Goal: Information Seeking & Learning: Check status

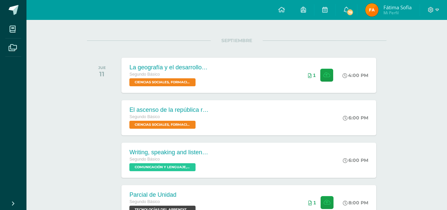
scroll to position [74, 0]
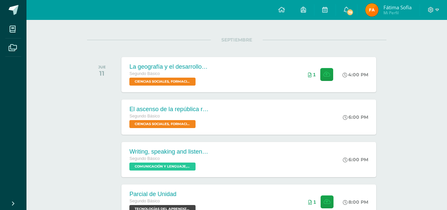
click at [385, 5] on span "Fátima Sofía" at bounding box center [398, 7] width 28 height 7
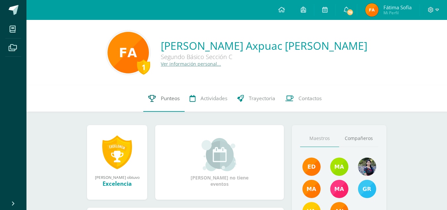
click at [172, 100] on span "Punteos" at bounding box center [170, 98] width 19 height 7
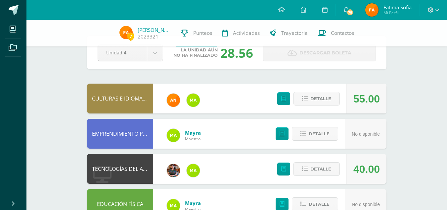
scroll to position [21, 0]
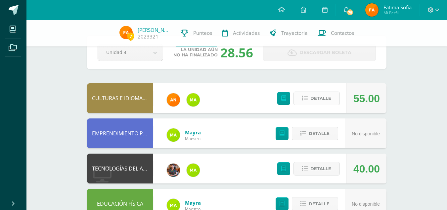
click at [316, 103] on span "Detalle" at bounding box center [321, 98] width 21 height 12
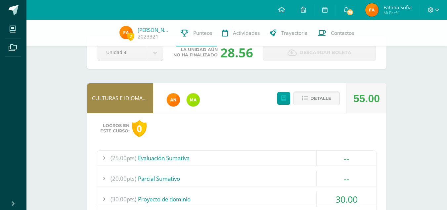
scroll to position [76, 0]
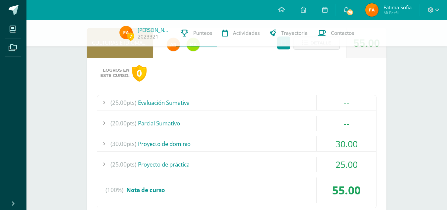
click at [219, 164] on div "(25.00pts) Proyecto de práctica" at bounding box center [236, 164] width 279 height 15
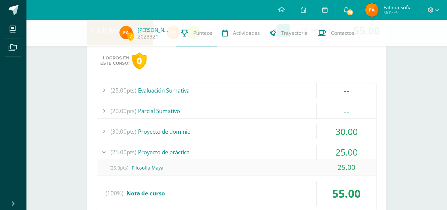
scroll to position [89, 0]
click at [219, 153] on div "(25.00pts) Proyecto de práctica" at bounding box center [236, 151] width 279 height 15
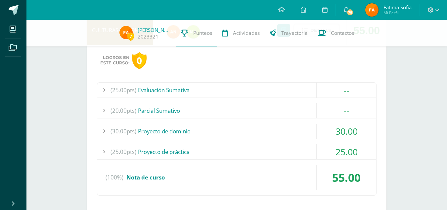
click at [224, 134] on div "(30.00pts) Proyecto de dominio" at bounding box center [236, 131] width 279 height 15
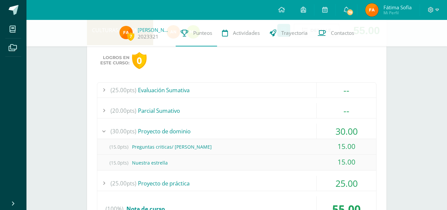
click at [220, 131] on div "(30.00pts) Proyecto de dominio" at bounding box center [236, 131] width 279 height 15
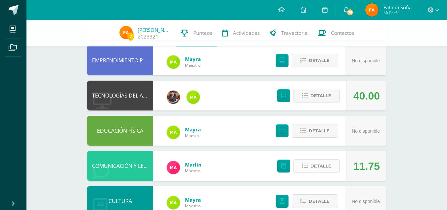
scroll to position [262, 0]
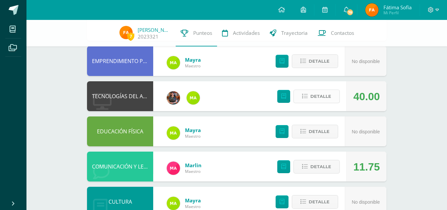
click at [319, 95] on span "Detalle" at bounding box center [321, 96] width 21 height 12
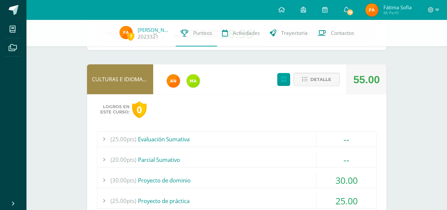
scroll to position [0, 0]
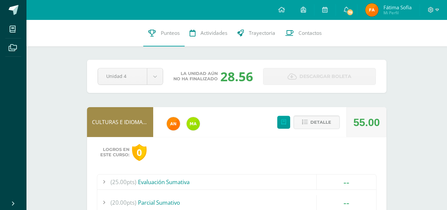
click at [374, 114] on div "55.00" at bounding box center [367, 122] width 26 height 30
click at [317, 123] on span "Detalle" at bounding box center [321, 122] width 21 height 12
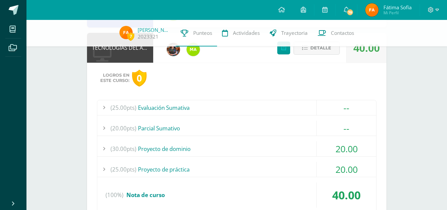
scroll to position [142, 0]
click at [221, 165] on div "(25.00pts) Proyecto de práctica" at bounding box center [236, 168] width 279 height 15
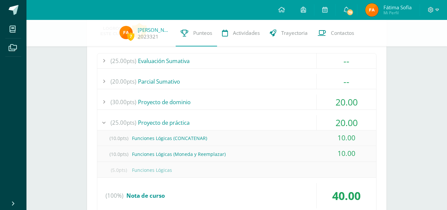
scroll to position [189, 0]
click at [220, 122] on div "(25.00pts) Proyecto de práctica" at bounding box center [236, 122] width 279 height 15
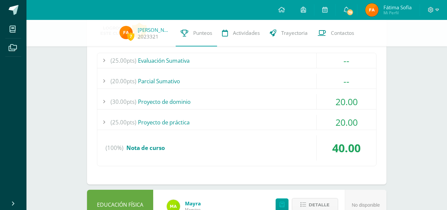
click at [214, 107] on div "(30.00pts) Proyecto de dominio" at bounding box center [236, 101] width 279 height 15
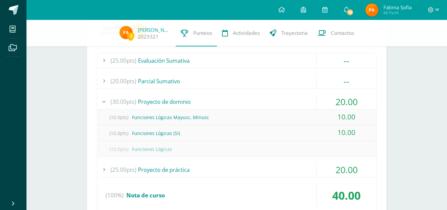
click at [214, 107] on div "(30.00pts) Proyecto de dominio" at bounding box center [236, 101] width 279 height 15
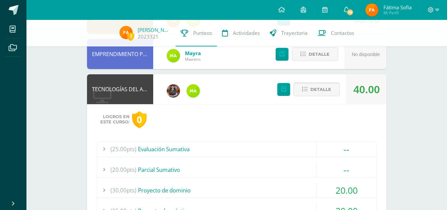
click at [299, 92] on button "Detalle" at bounding box center [317, 89] width 46 height 14
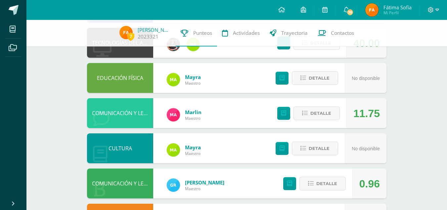
scroll to position [155, 0]
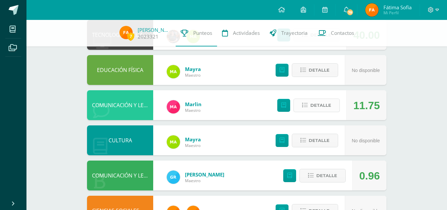
click at [317, 105] on span "Detalle" at bounding box center [321, 105] width 21 height 12
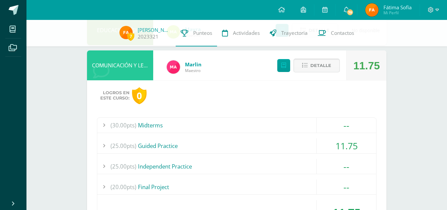
scroll to position [195, 0]
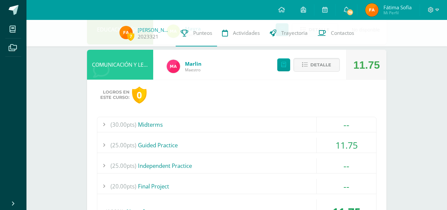
click at [261, 148] on div "(25.00pts) Guided Practice" at bounding box center [236, 144] width 279 height 15
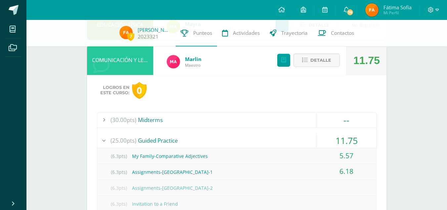
scroll to position [199, 0]
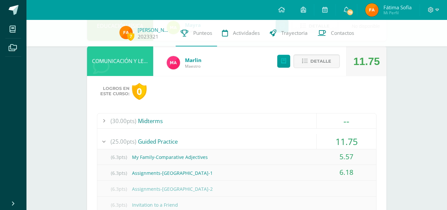
click at [349, 137] on div "11.75" at bounding box center [347, 141] width 60 height 15
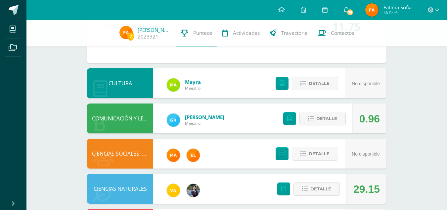
scroll to position [381, 0]
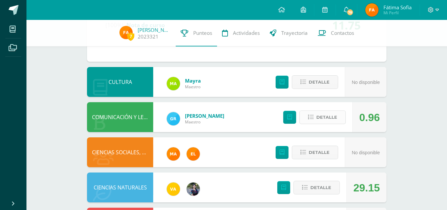
click at [323, 118] on span "Detalle" at bounding box center [327, 117] width 21 height 12
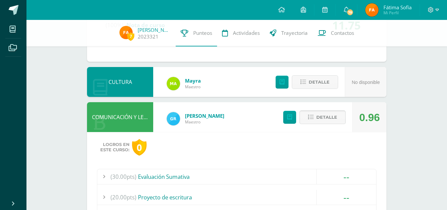
scroll to position [470, 0]
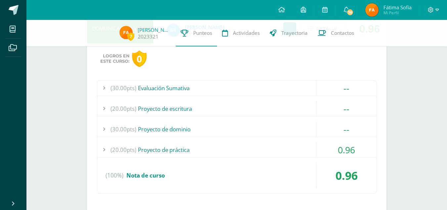
click at [323, 144] on div "0.96" at bounding box center [347, 149] width 60 height 15
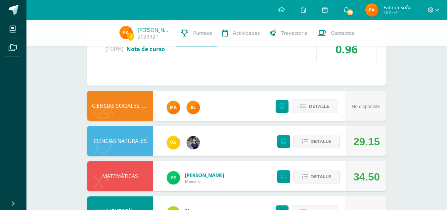
scroll to position [613, 0]
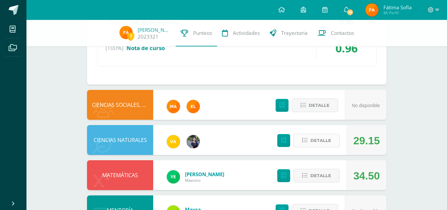
click at [320, 143] on span "Detalle" at bounding box center [321, 140] width 21 height 12
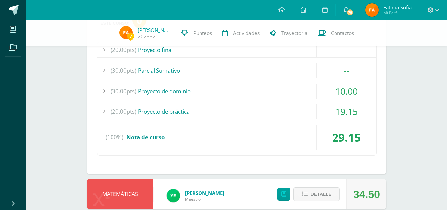
scroll to position [763, 0]
click at [326, 95] on div "10.00" at bounding box center [347, 90] width 60 height 15
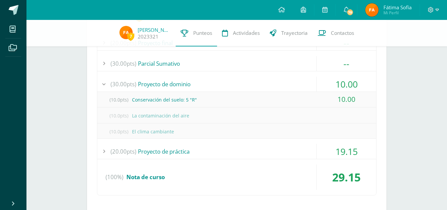
scroll to position [747, 0]
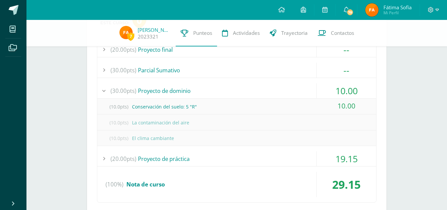
click at [249, 94] on div "(30.00pts) Proyecto de dominio" at bounding box center [236, 90] width 279 height 15
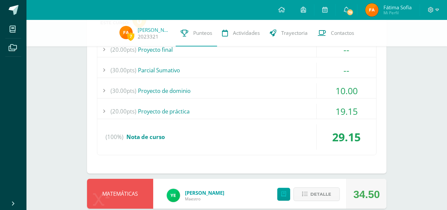
click at [253, 107] on div "(20.00pts) Proyecto de práctica" at bounding box center [236, 111] width 279 height 15
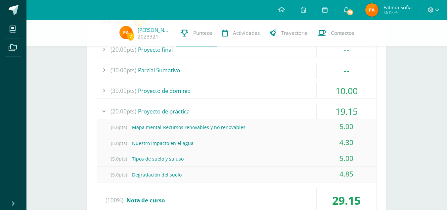
click at [253, 107] on div "(20.00pts) Proyecto de práctica" at bounding box center [236, 111] width 279 height 15
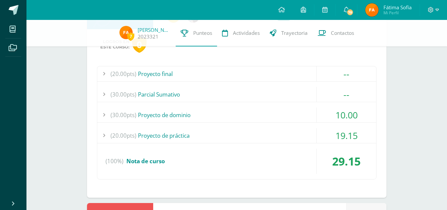
scroll to position [722, 0]
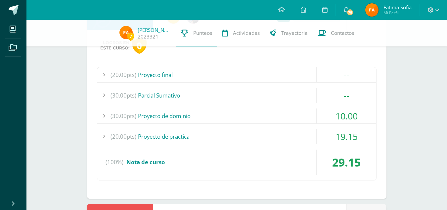
click at [253, 107] on div "(20.00pts) Proyecto final -- (20.0pts) Proyecto final" at bounding box center [237, 123] width 280 height 113
click at [246, 115] on div "(30.00pts) Proyecto de dominio" at bounding box center [236, 115] width 279 height 15
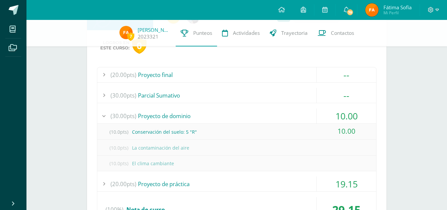
click at [246, 115] on div "(30.00pts) Proyecto de dominio" at bounding box center [236, 115] width 279 height 15
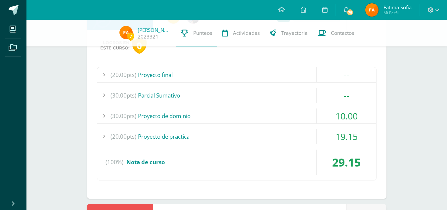
click at [230, 135] on div "(20.00pts) Proyecto de práctica" at bounding box center [236, 136] width 279 height 15
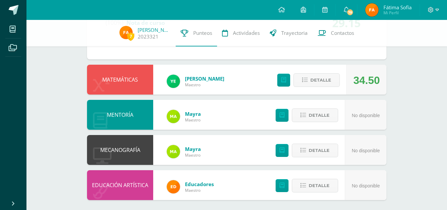
scroll to position [928, 0]
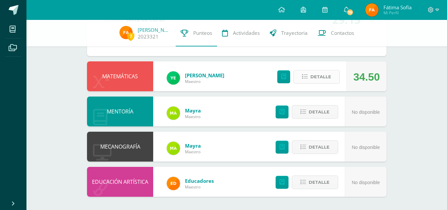
drag, startPoint x: 305, startPoint y: 68, endPoint x: 311, endPoint y: 74, distance: 8.4
click at [311, 74] on div "Detalle" at bounding box center [307, 76] width 79 height 30
click at [311, 74] on span "Detalle" at bounding box center [321, 77] width 21 height 12
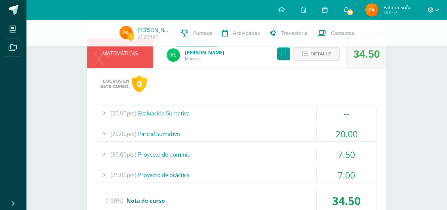
scroll to position [952, 0]
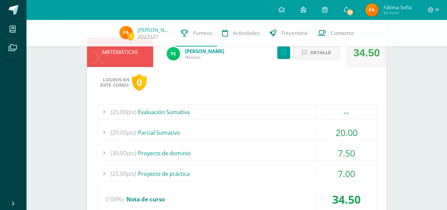
click at [280, 150] on div "(30.00pts) Proyecto de dominio" at bounding box center [236, 152] width 279 height 15
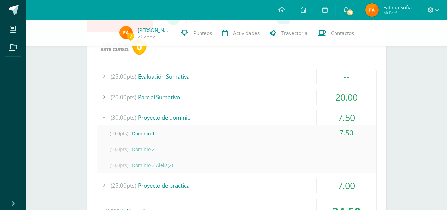
scroll to position [924, 0]
click at [295, 102] on div "(20.00pts) [GEOGRAPHIC_DATA]" at bounding box center [236, 96] width 279 height 15
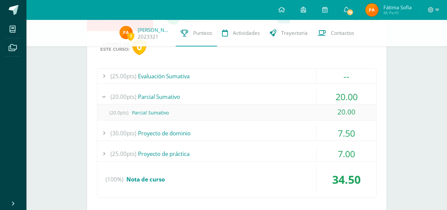
click at [269, 150] on div "(25.00pts) Proyecto de práctica" at bounding box center [236, 153] width 279 height 15
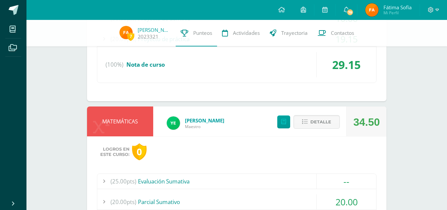
scroll to position [798, 0]
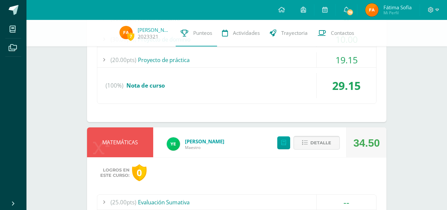
click at [337, 147] on button "Detalle" at bounding box center [317, 143] width 46 height 14
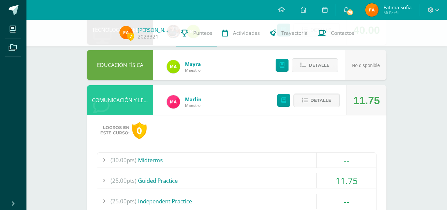
scroll to position [0, 0]
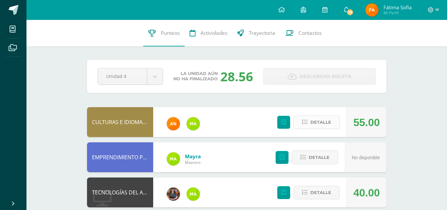
click at [311, 127] on span "Detalle" at bounding box center [321, 122] width 21 height 12
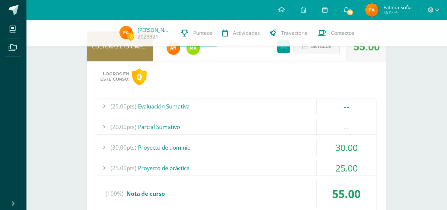
scroll to position [77, 0]
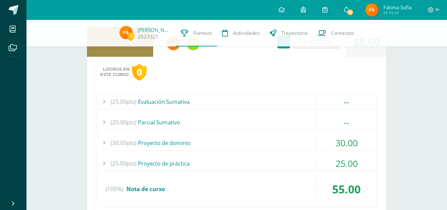
click at [287, 141] on div "(30.00pts) Proyecto de dominio" at bounding box center [236, 142] width 279 height 15
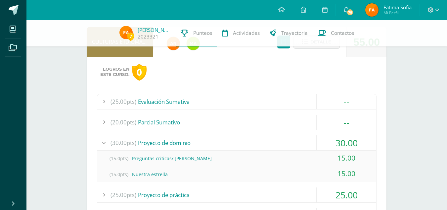
click at [175, 191] on div "(25.00pts) Proyecto de práctica" at bounding box center [236, 194] width 279 height 15
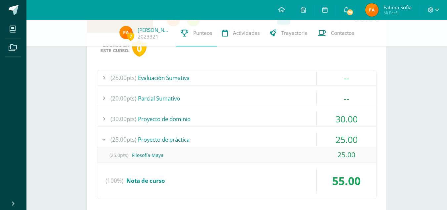
scroll to position [102, 0]
click at [157, 142] on div "(25.00pts) Proyecto de práctica" at bounding box center [236, 138] width 279 height 15
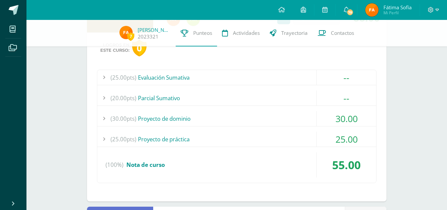
click at [177, 124] on div "(30.00pts) Proyecto de dominio" at bounding box center [236, 118] width 279 height 15
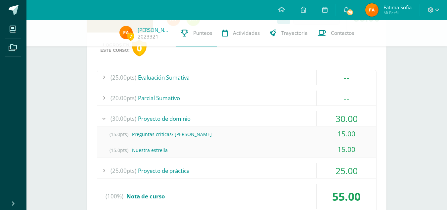
drag, startPoint x: 177, startPoint y: 124, endPoint x: 106, endPoint y: 134, distance: 72.2
click at [106, 134] on span "(15.0pts)" at bounding box center [119, 133] width 26 height 15
click at [150, 117] on div "(30.00pts) Proyecto de dominio" at bounding box center [236, 118] width 279 height 15
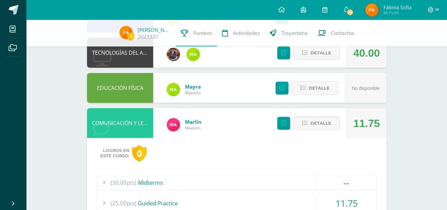
scroll to position [325, 0]
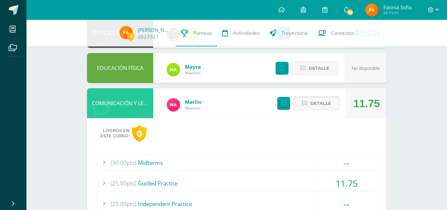
click at [312, 109] on span "Detalle" at bounding box center [321, 103] width 21 height 12
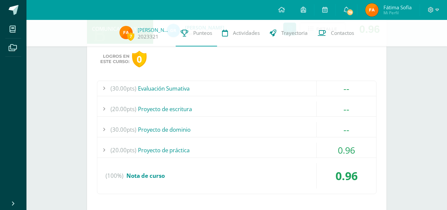
scroll to position [470, 0]
click at [321, 151] on div "0.96" at bounding box center [347, 149] width 60 height 15
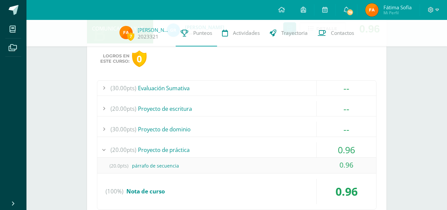
click at [321, 151] on div "0.96" at bounding box center [347, 149] width 60 height 15
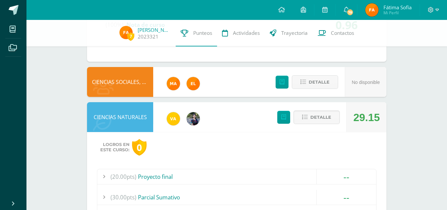
scroll to position [621, 0]
click at [311, 121] on span "Detalle" at bounding box center [321, 117] width 21 height 12
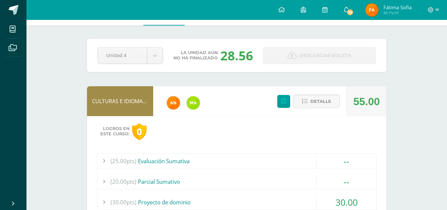
scroll to position [0, 0]
